Goal: Check status: Check status

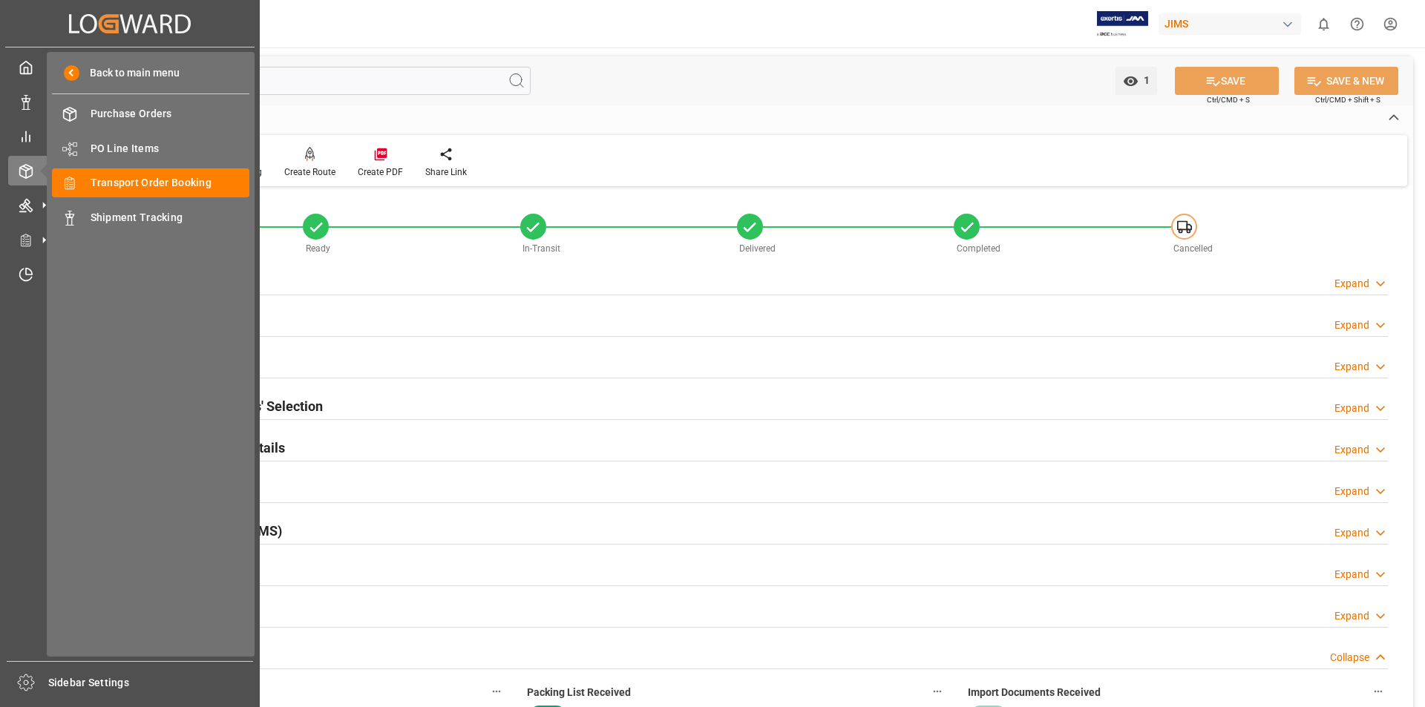
scroll to position [706, 0]
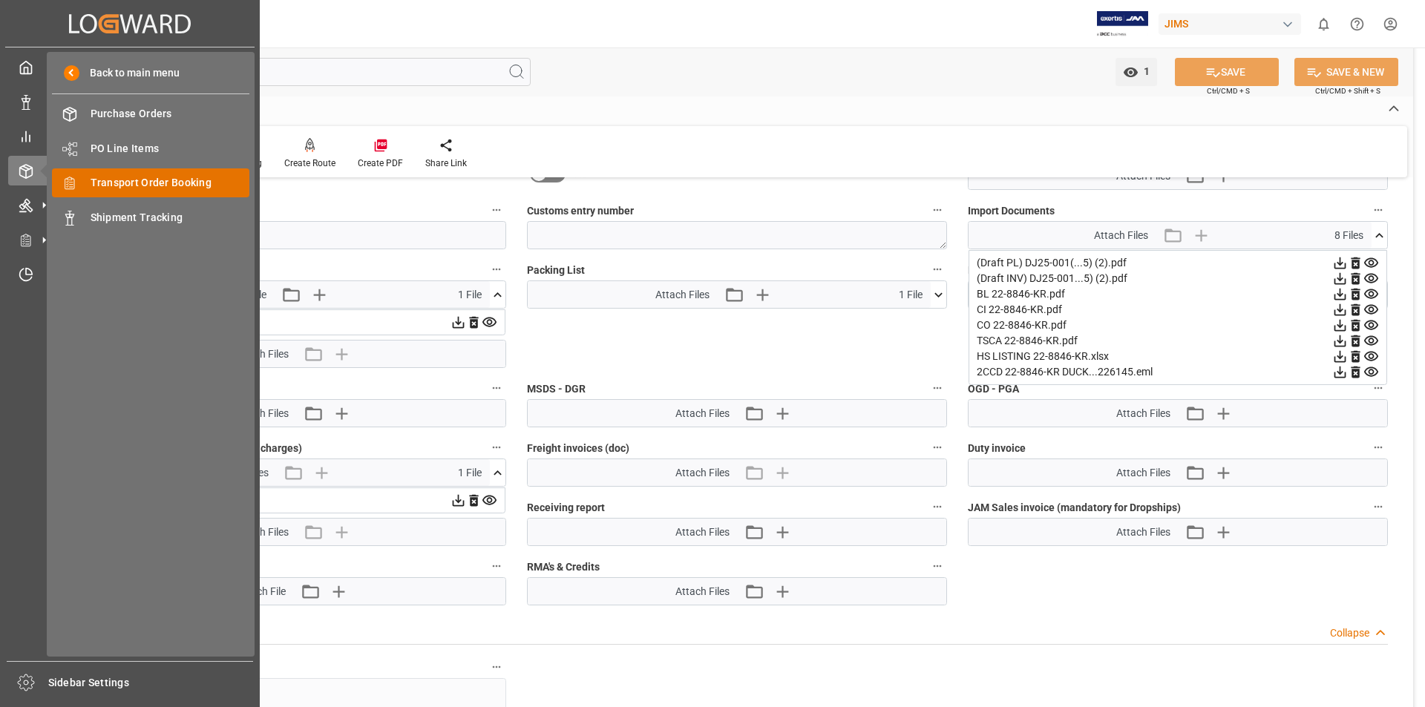
click at [207, 174] on div "Transport Order Booking Transport Order Booking" at bounding box center [150, 183] width 197 height 29
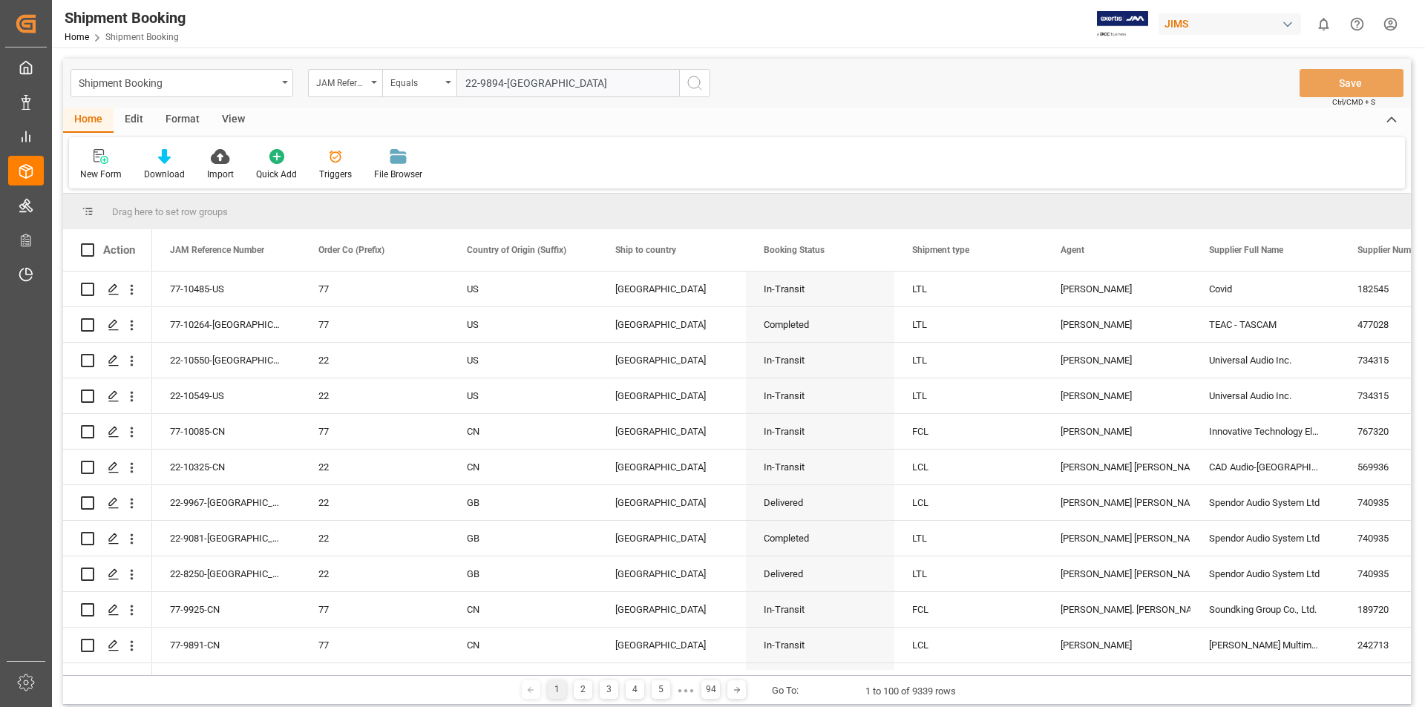
type input "22-9894-[GEOGRAPHIC_DATA]"
click at [689, 83] on icon "search button" at bounding box center [695, 83] width 18 height 18
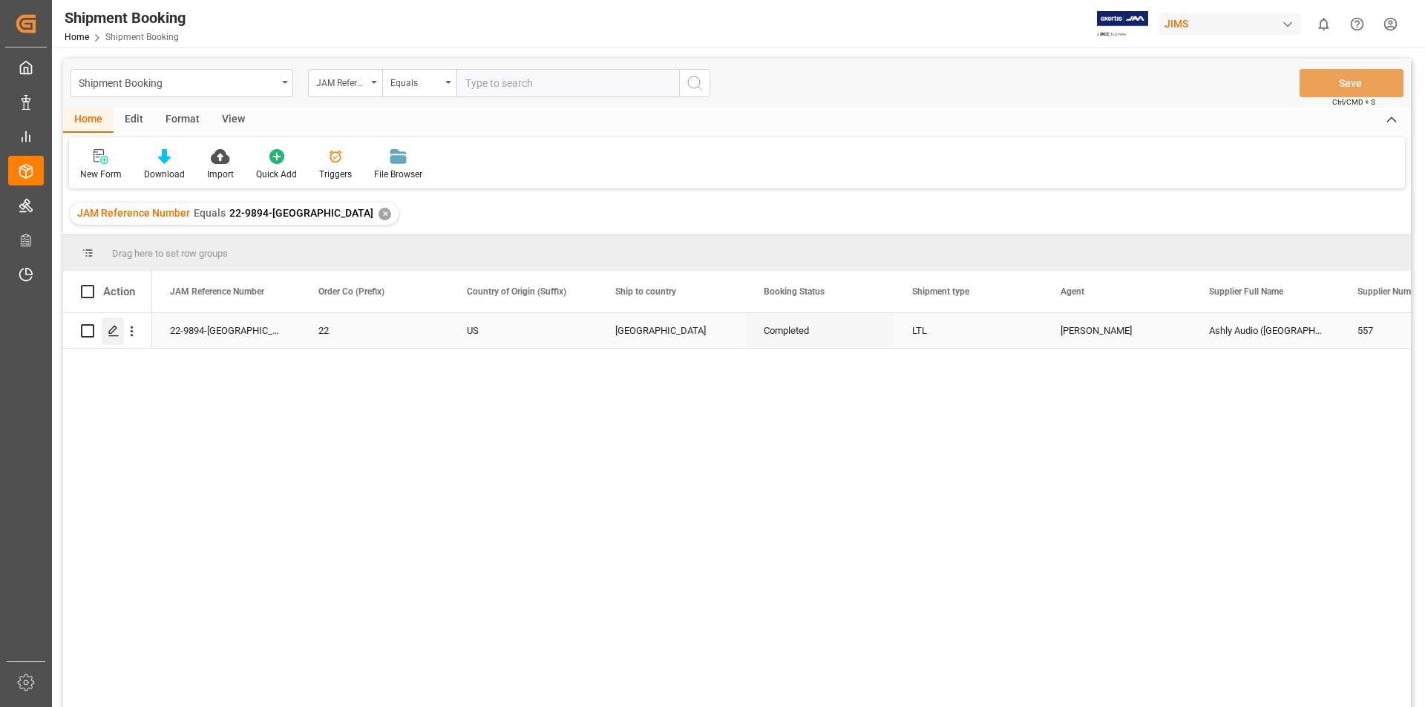
click at [110, 330] on icon "Press SPACE to select this row." at bounding box center [114, 331] width 12 height 12
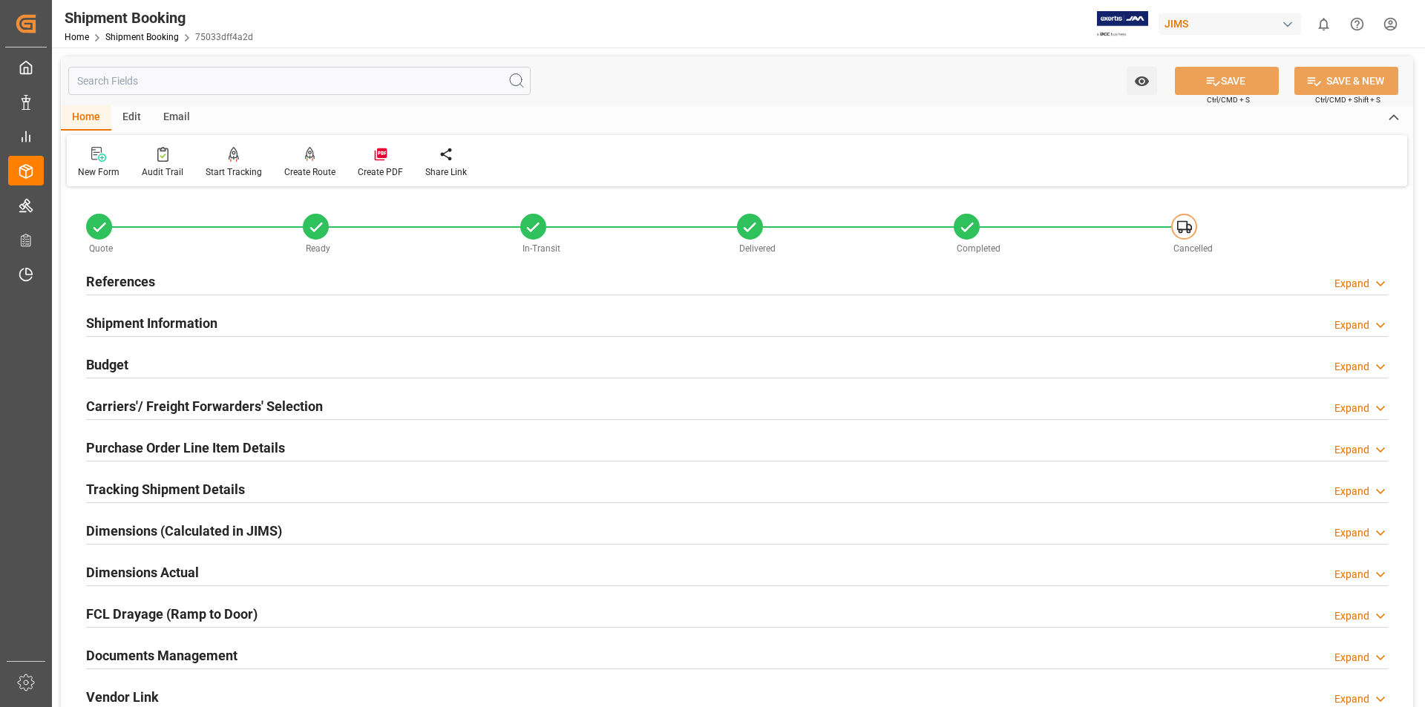
click at [225, 652] on h2 "Documents Management" at bounding box center [161, 656] width 151 height 20
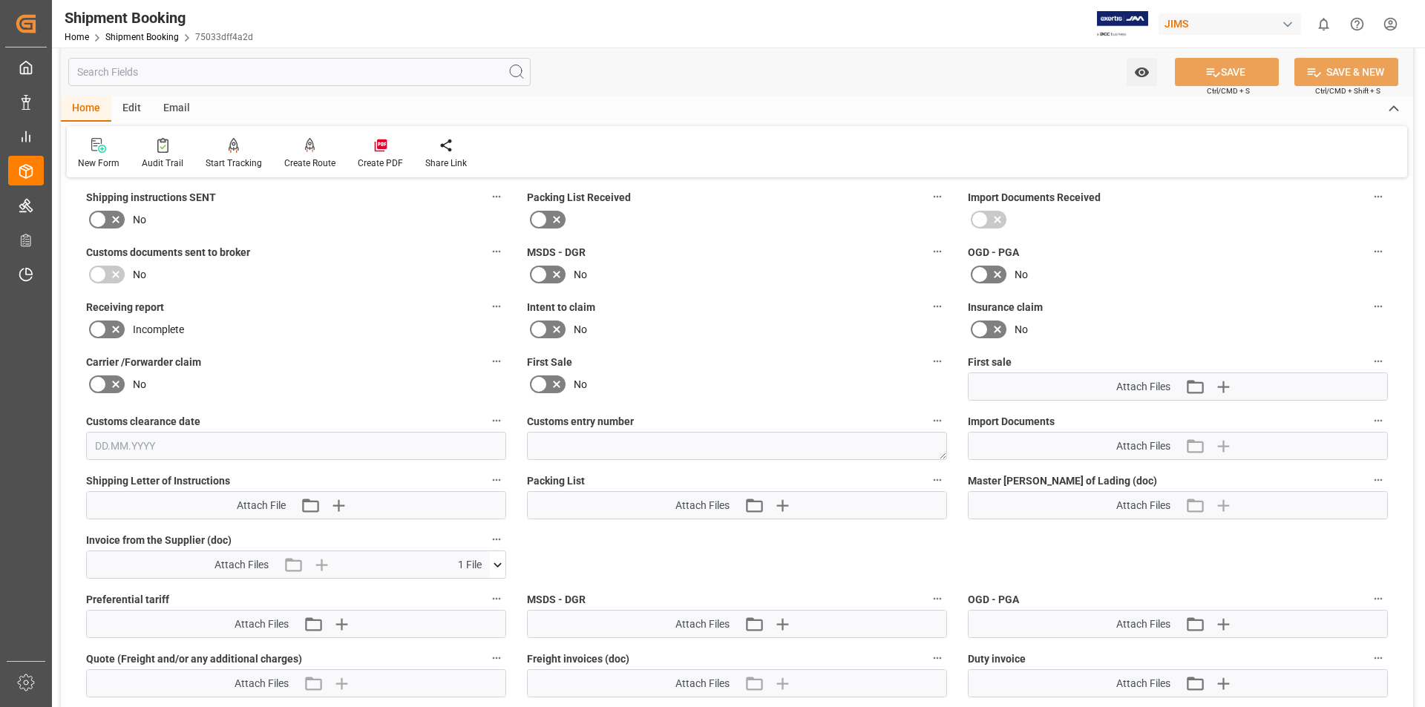
click at [501, 566] on icon at bounding box center [498, 565] width 16 height 16
click at [466, 589] on icon at bounding box center [459, 593] width 16 height 16
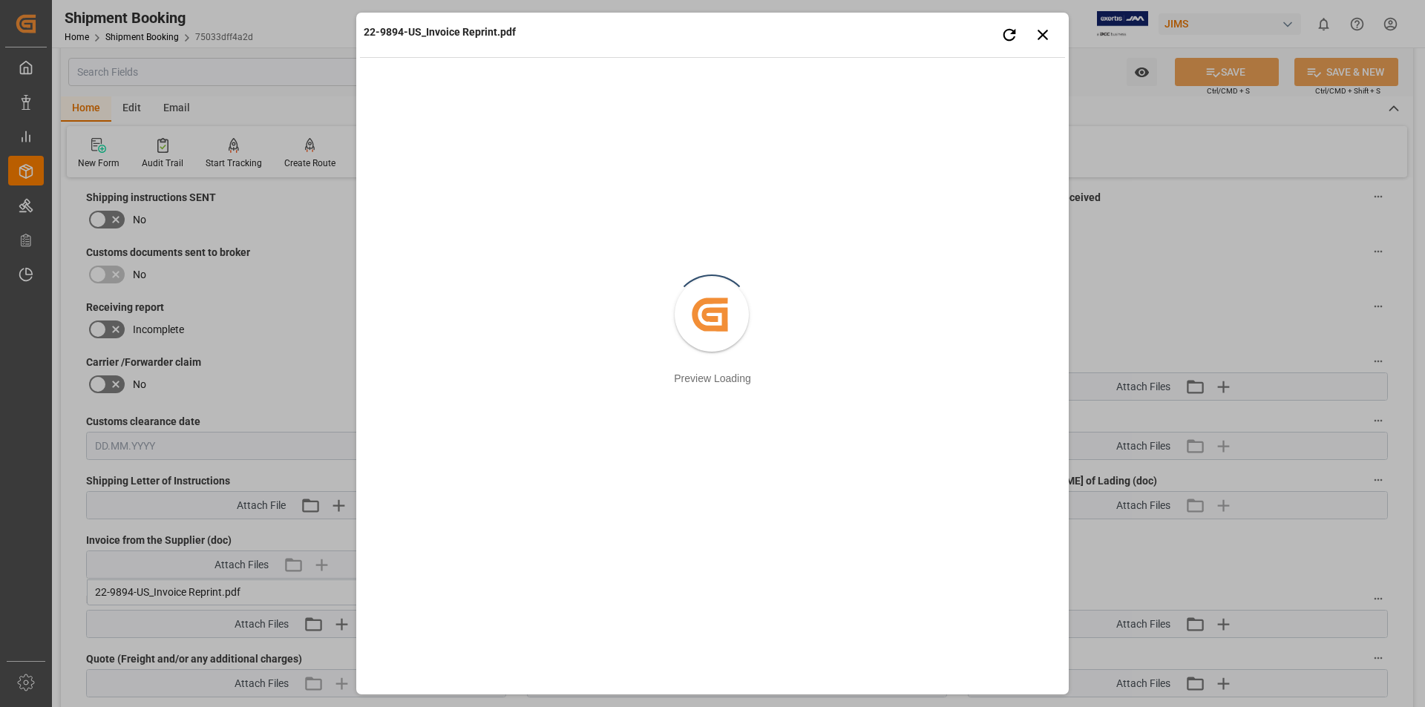
click at [1229, 281] on div "22-9894-US_Invoice Reprint.pdf Retry Close preview Created by potrace 1.15, wri…" at bounding box center [712, 353] width 1425 height 707
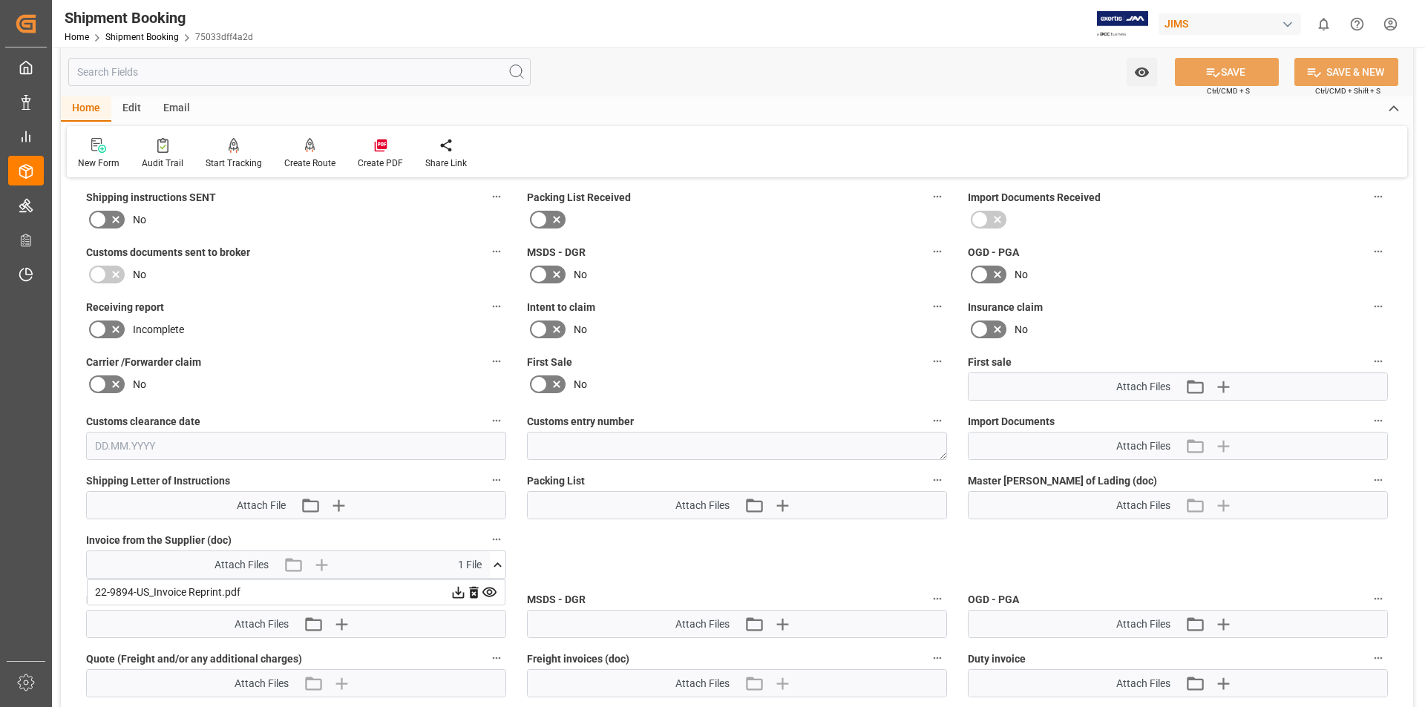
click at [455, 592] on icon at bounding box center [459, 593] width 16 height 16
